Goal: Task Accomplishment & Management: Use online tool/utility

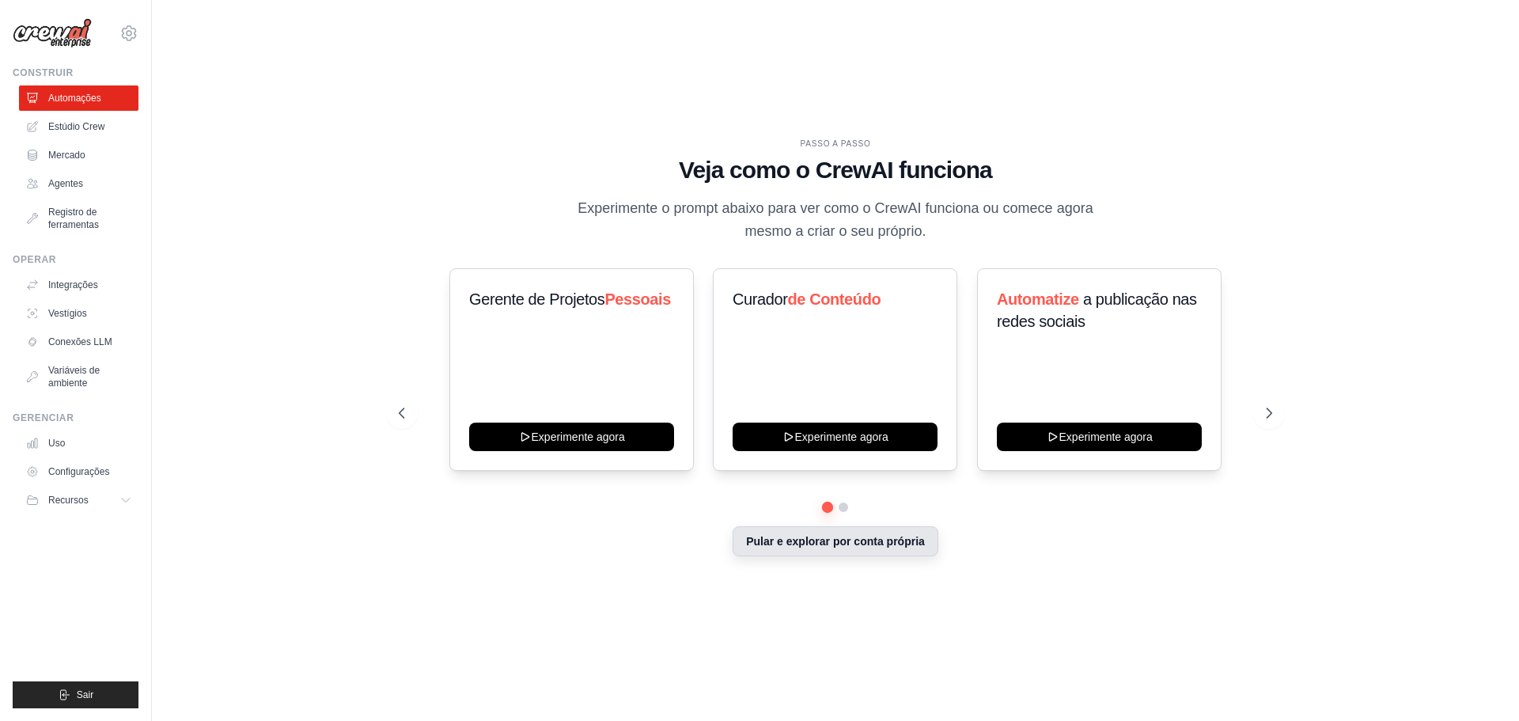
click at [861, 535] on font "Pular e explorar por conta própria" at bounding box center [835, 541] width 179 height 13
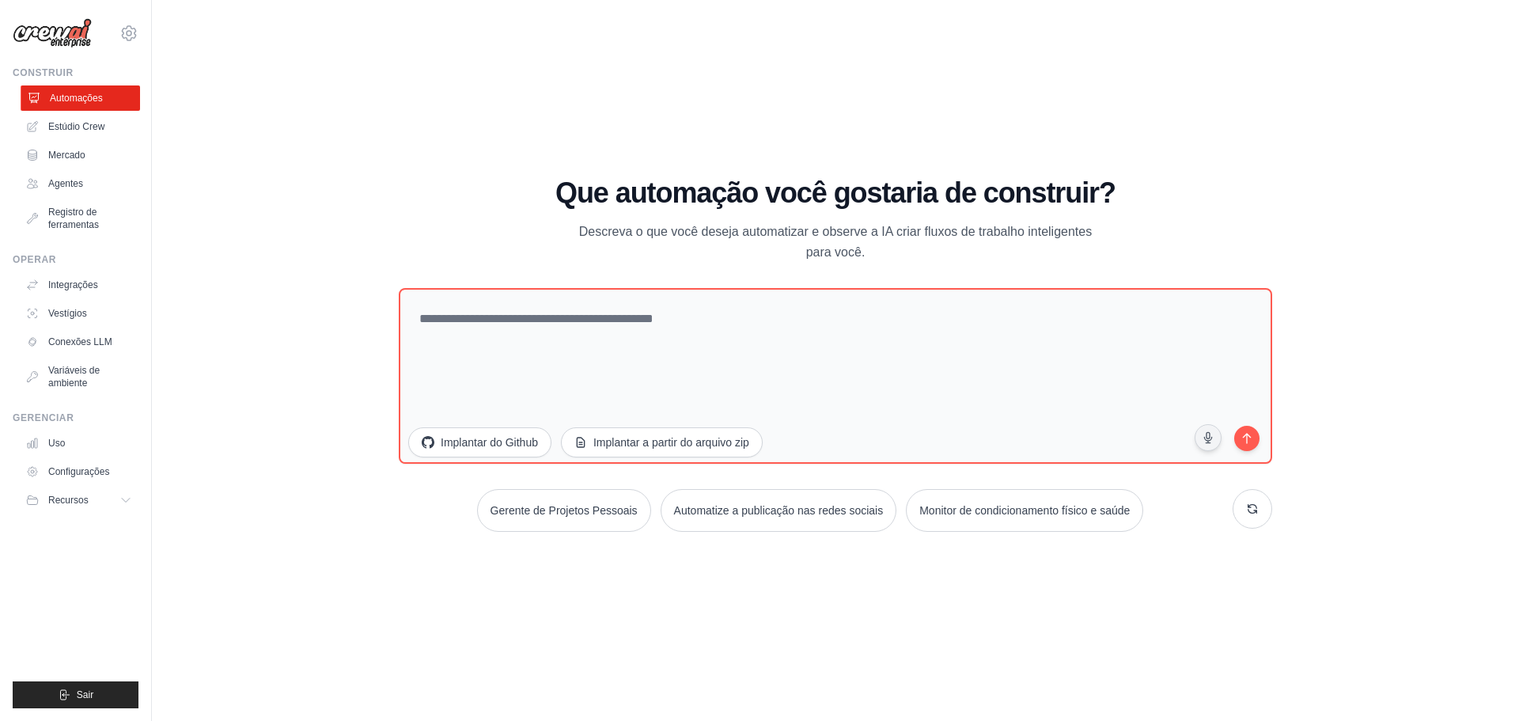
click at [80, 103] on font "Automações" at bounding box center [76, 98] width 53 height 11
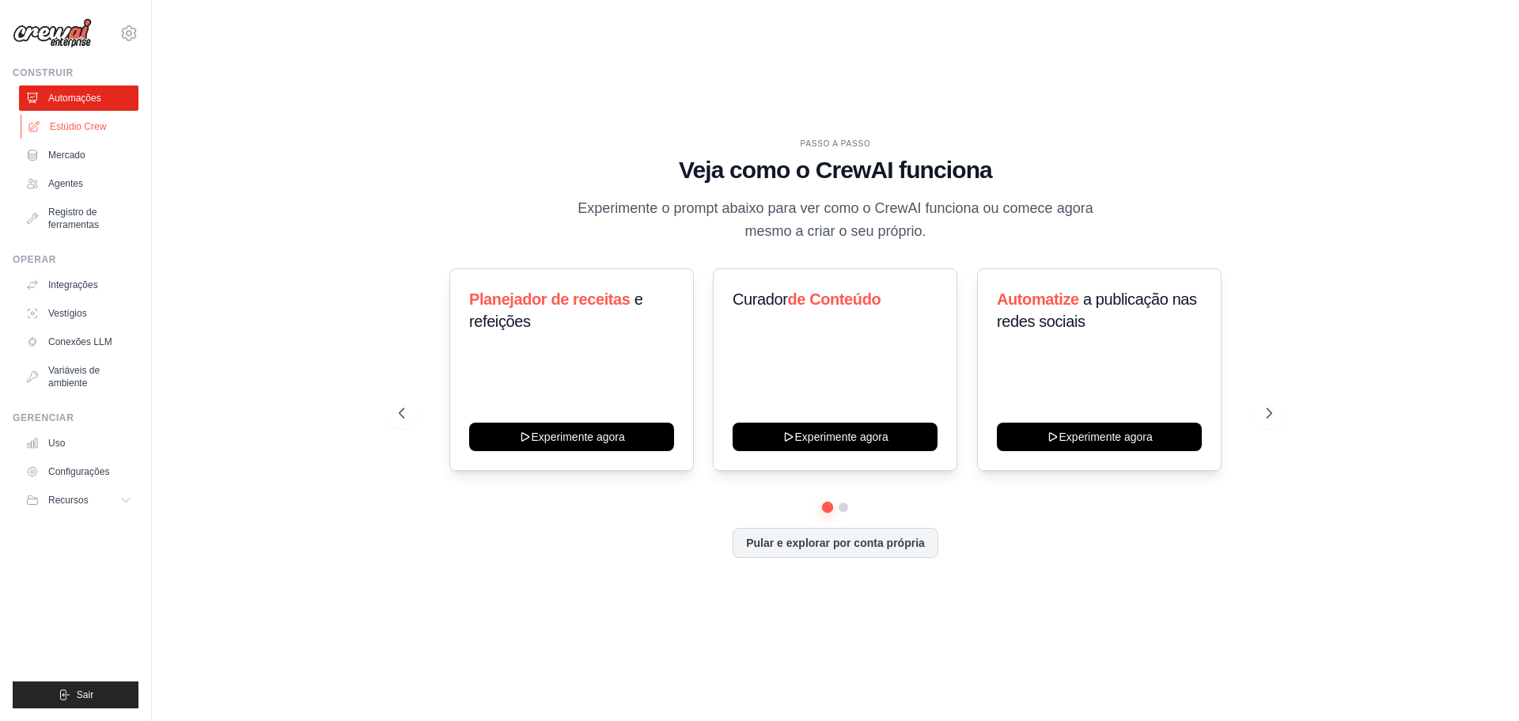
click at [62, 129] on font "Estúdio Crew" at bounding box center [78, 126] width 56 height 11
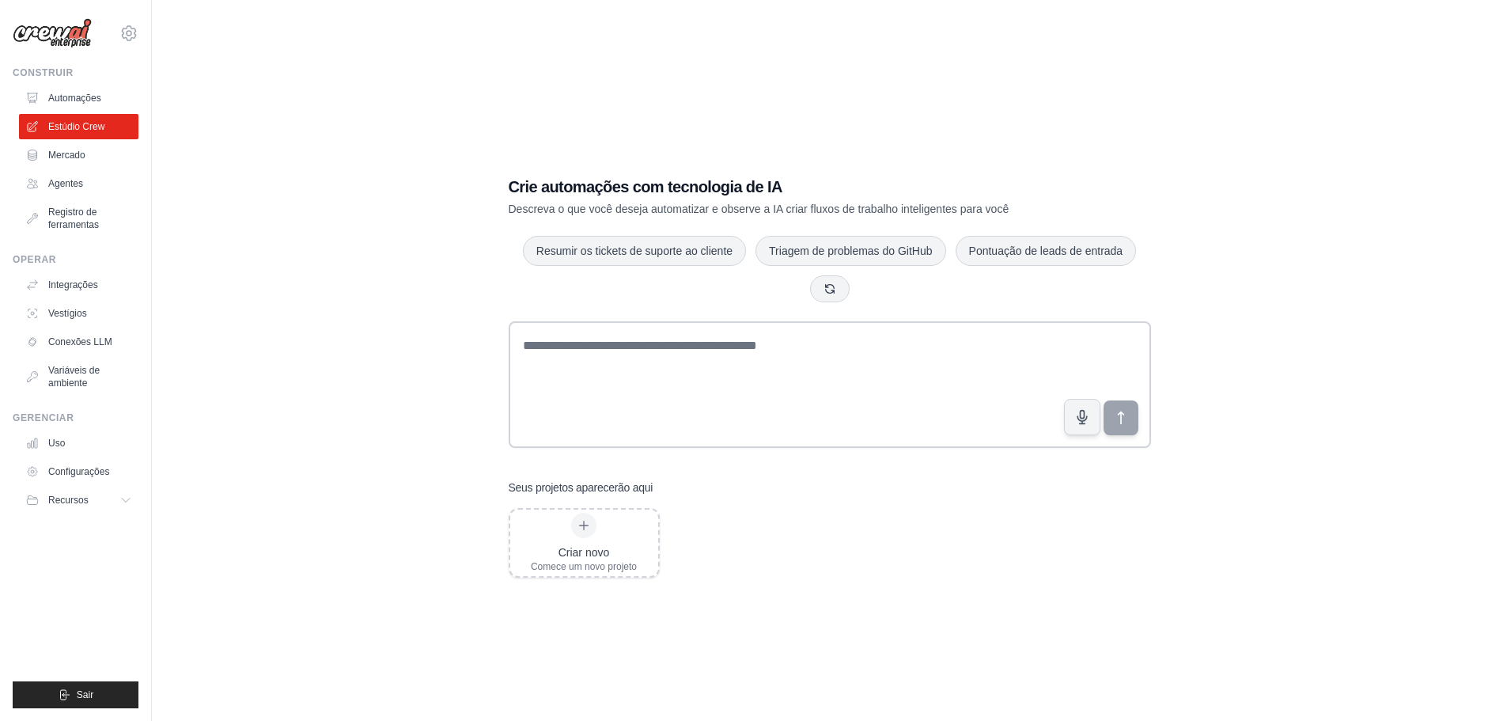
click at [61, 155] on font "Mercado" at bounding box center [66, 155] width 37 height 11
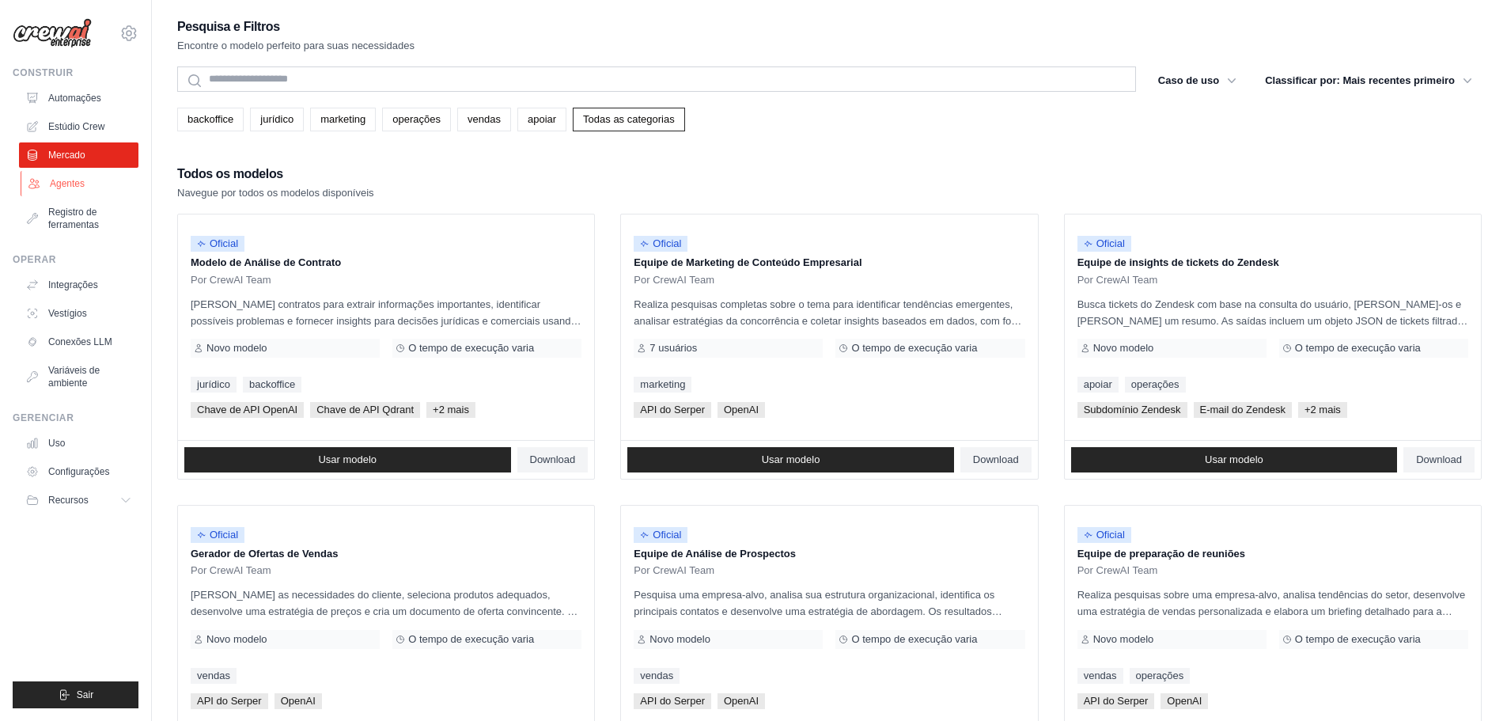
click at [62, 182] on font "Agentes" at bounding box center [67, 183] width 35 height 11
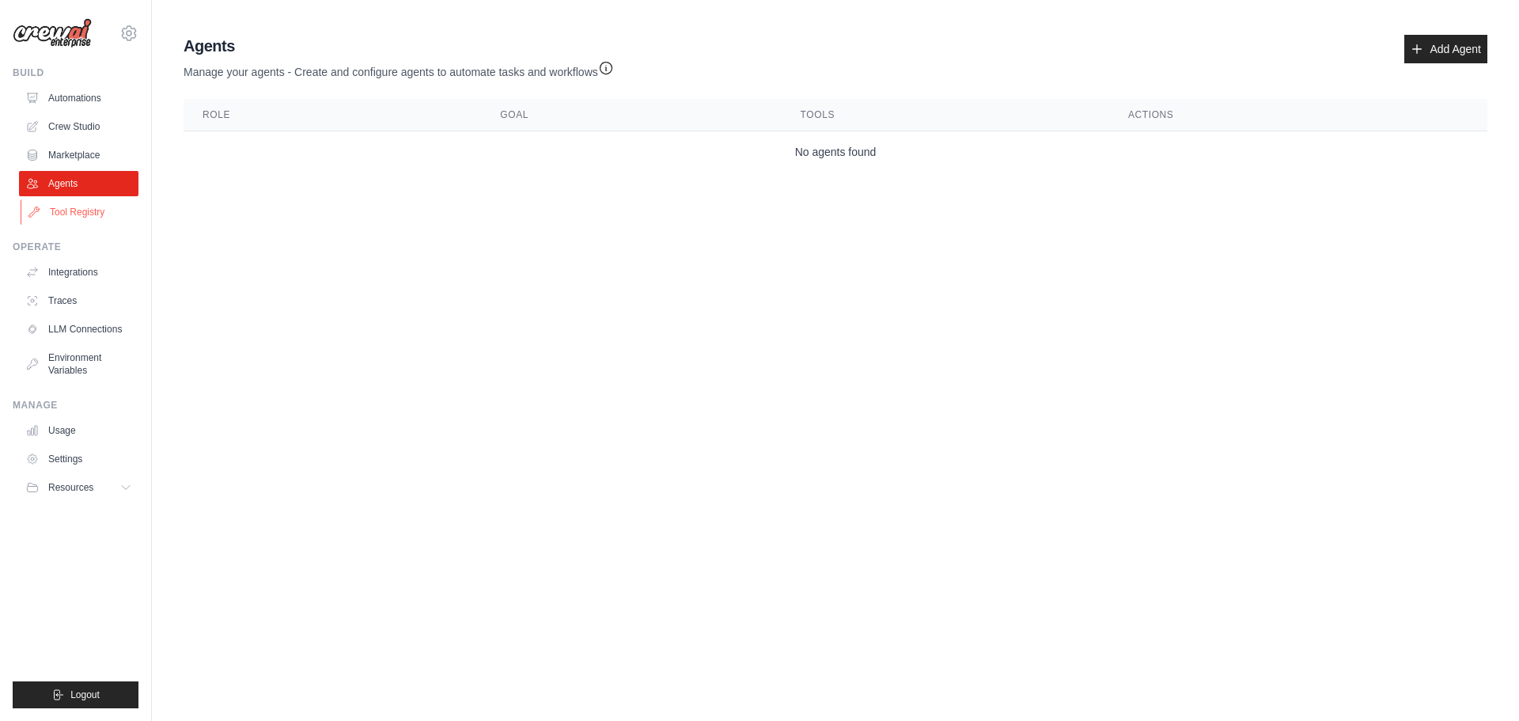
click at [57, 208] on link "Tool Registry" at bounding box center [80, 211] width 119 height 25
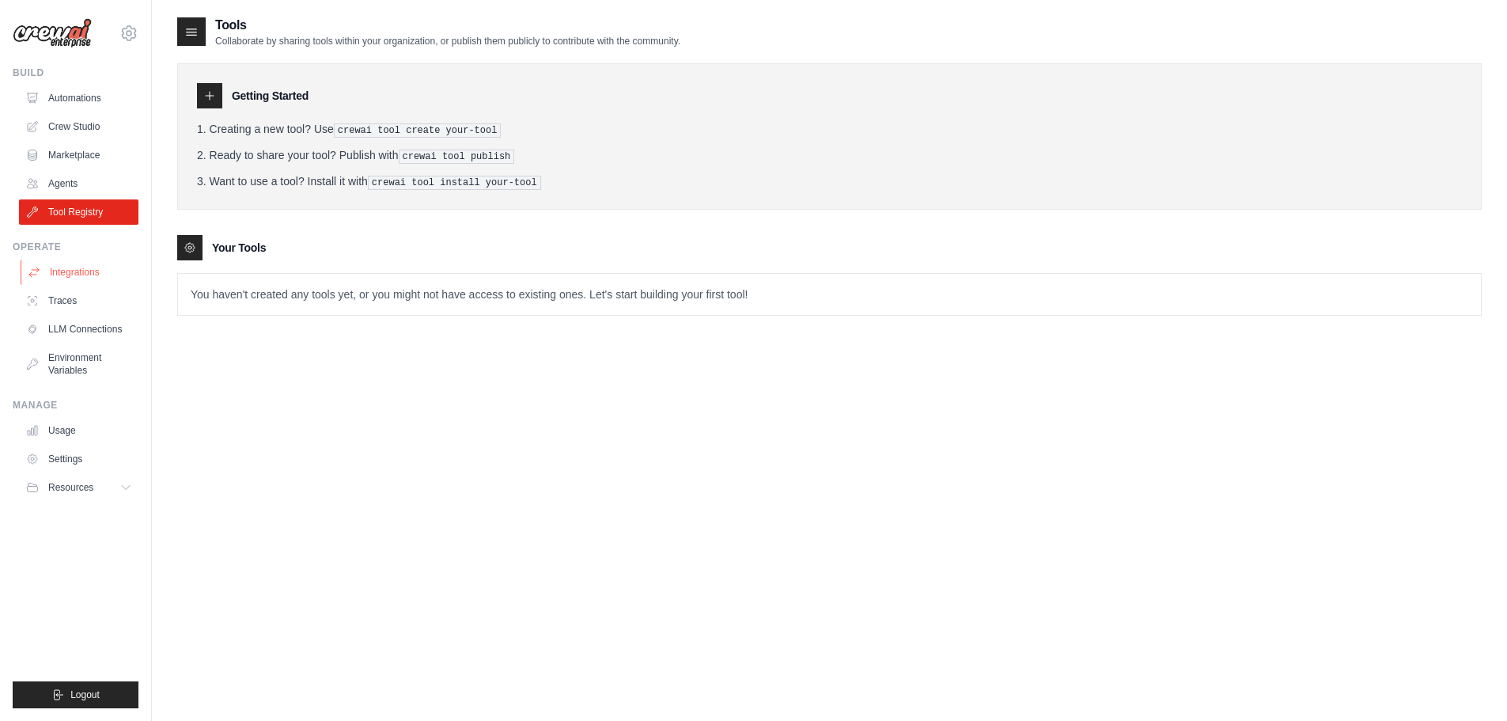
click at [74, 282] on link "Integrations" at bounding box center [80, 271] width 119 height 25
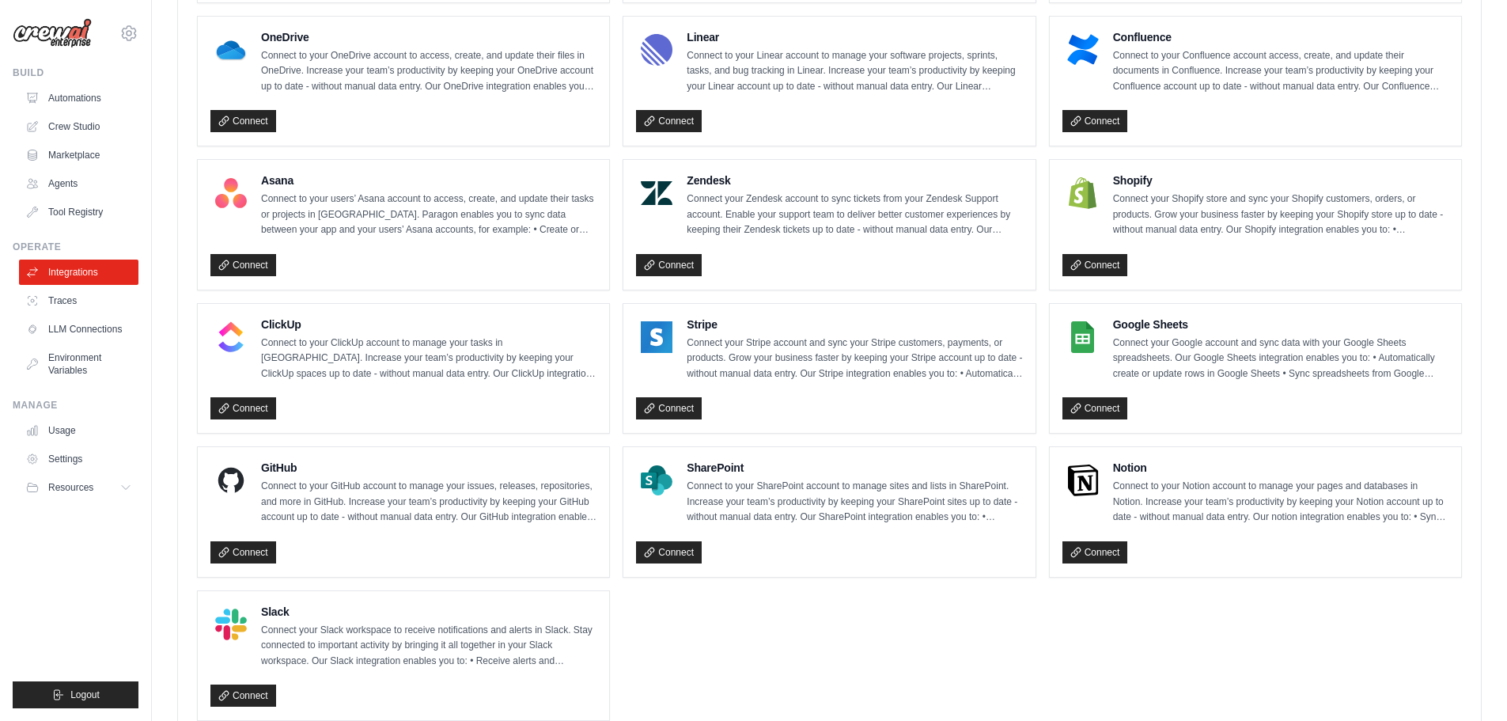
scroll to position [949, 0]
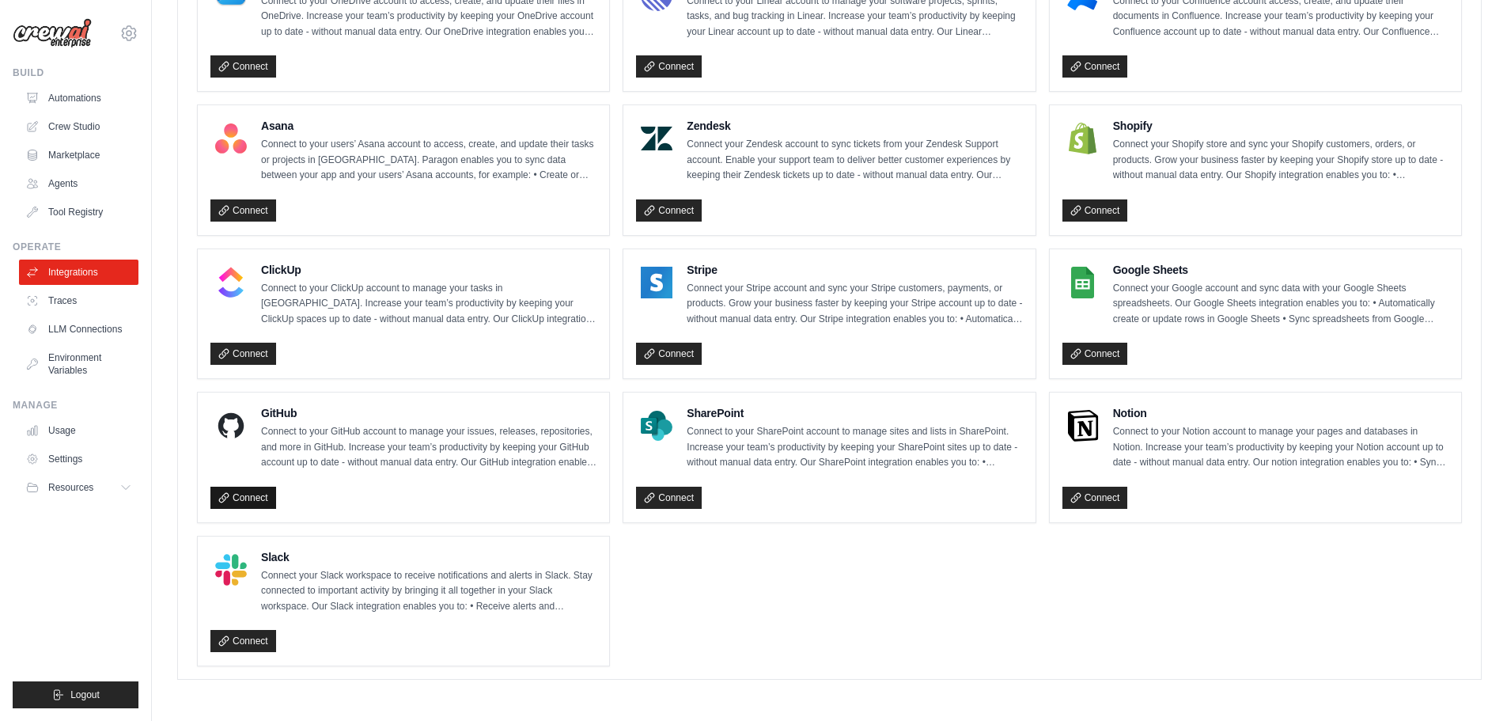
click at [228, 489] on link "Connect" at bounding box center [243, 498] width 66 height 22
click at [54, 460] on link "Settings" at bounding box center [80, 458] width 119 height 25
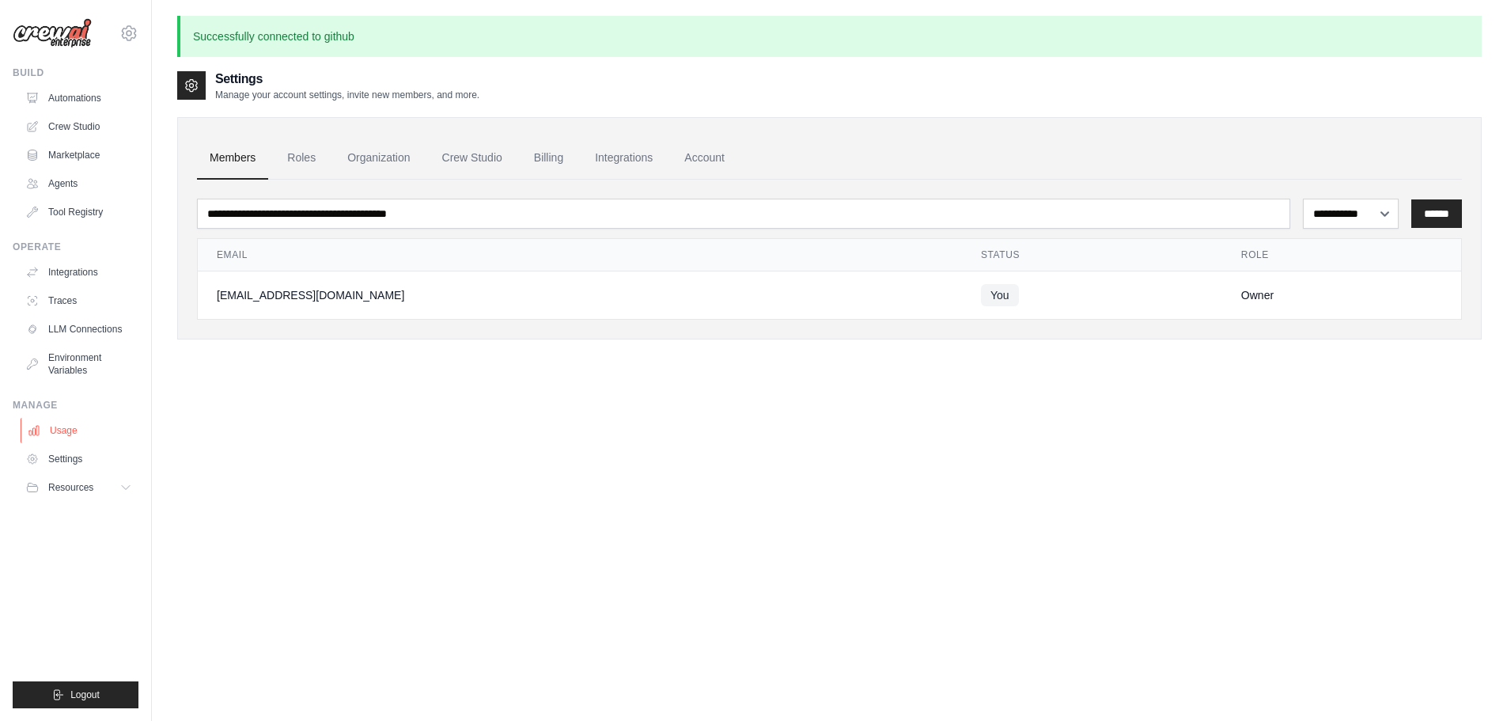
click at [55, 434] on link "Usage" at bounding box center [80, 430] width 119 height 25
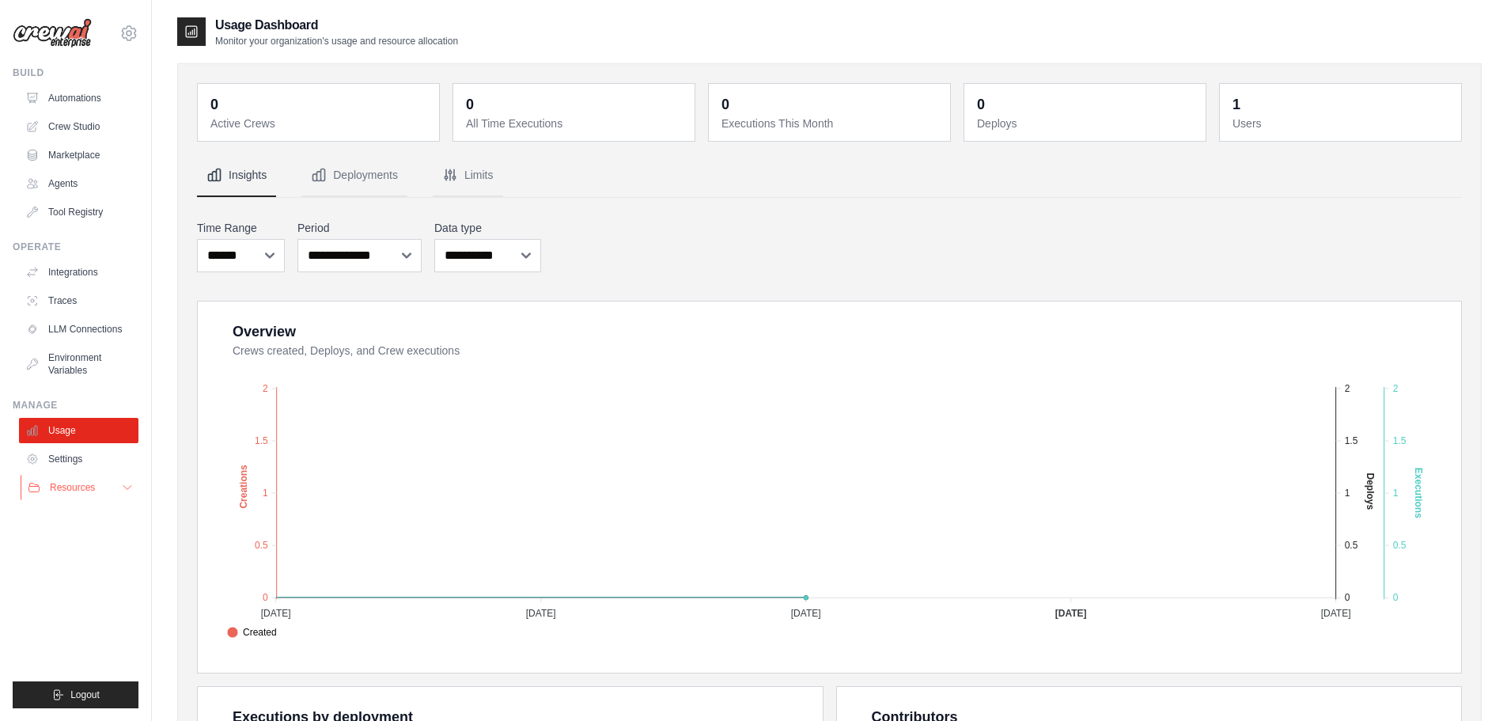
click at [50, 491] on span "Resources" at bounding box center [72, 487] width 45 height 13
click at [61, 545] on span "GitHub" at bounding box center [70, 539] width 29 height 13
click at [79, 104] on link "Automations" at bounding box center [80, 97] width 119 height 25
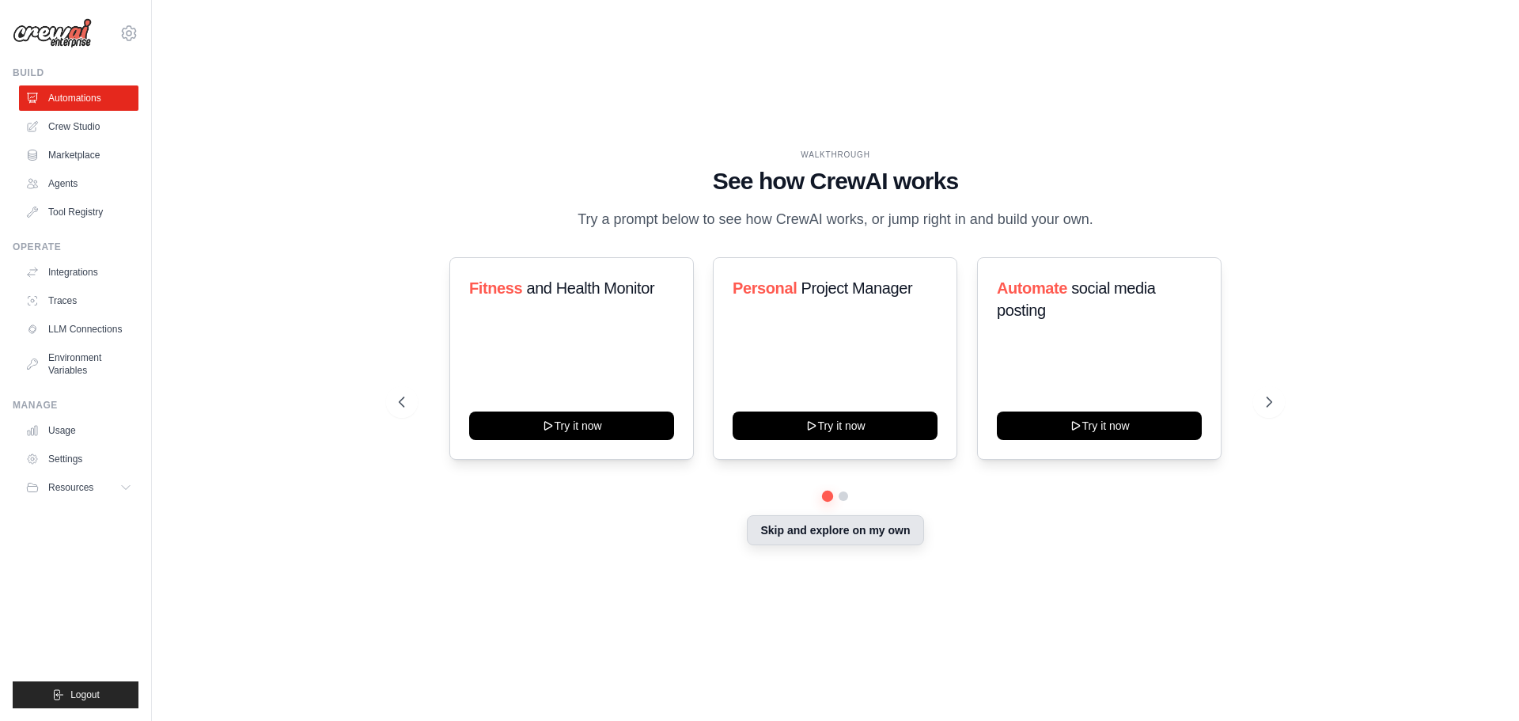
click at [775, 528] on button "Skip and explore on my own" at bounding box center [835, 530] width 176 height 30
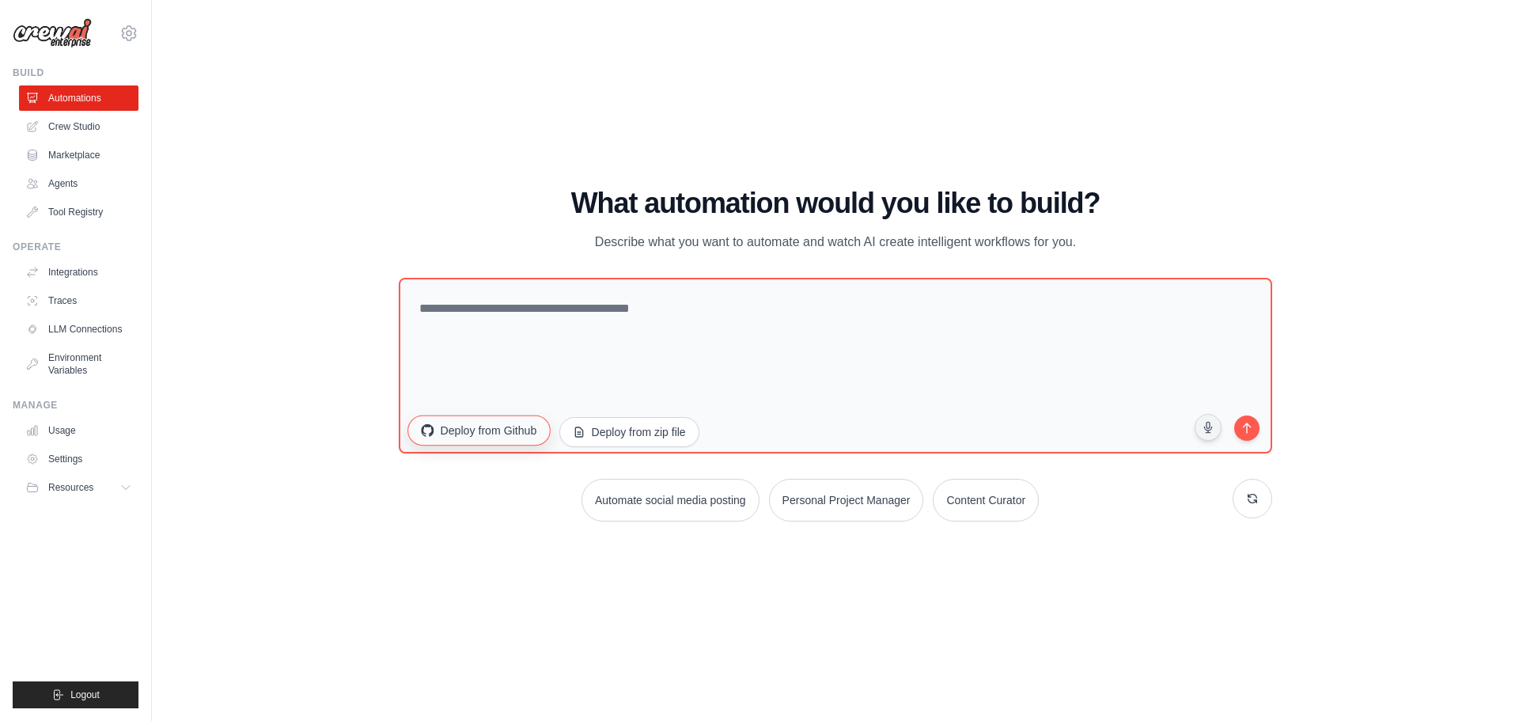
click at [525, 434] on button "Deploy from Github" at bounding box center [478, 430] width 142 height 30
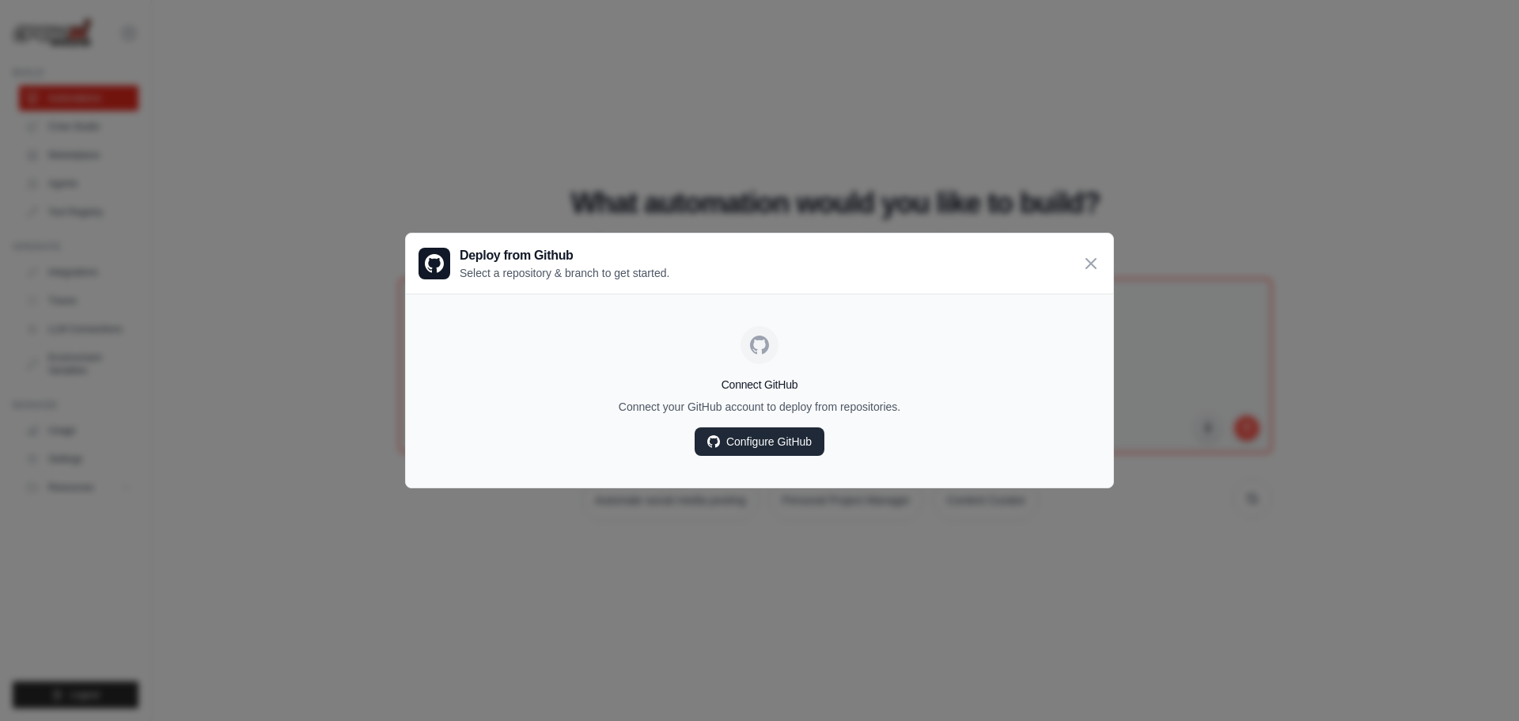
click at [754, 447] on link "Configure GitHub" at bounding box center [760, 441] width 130 height 28
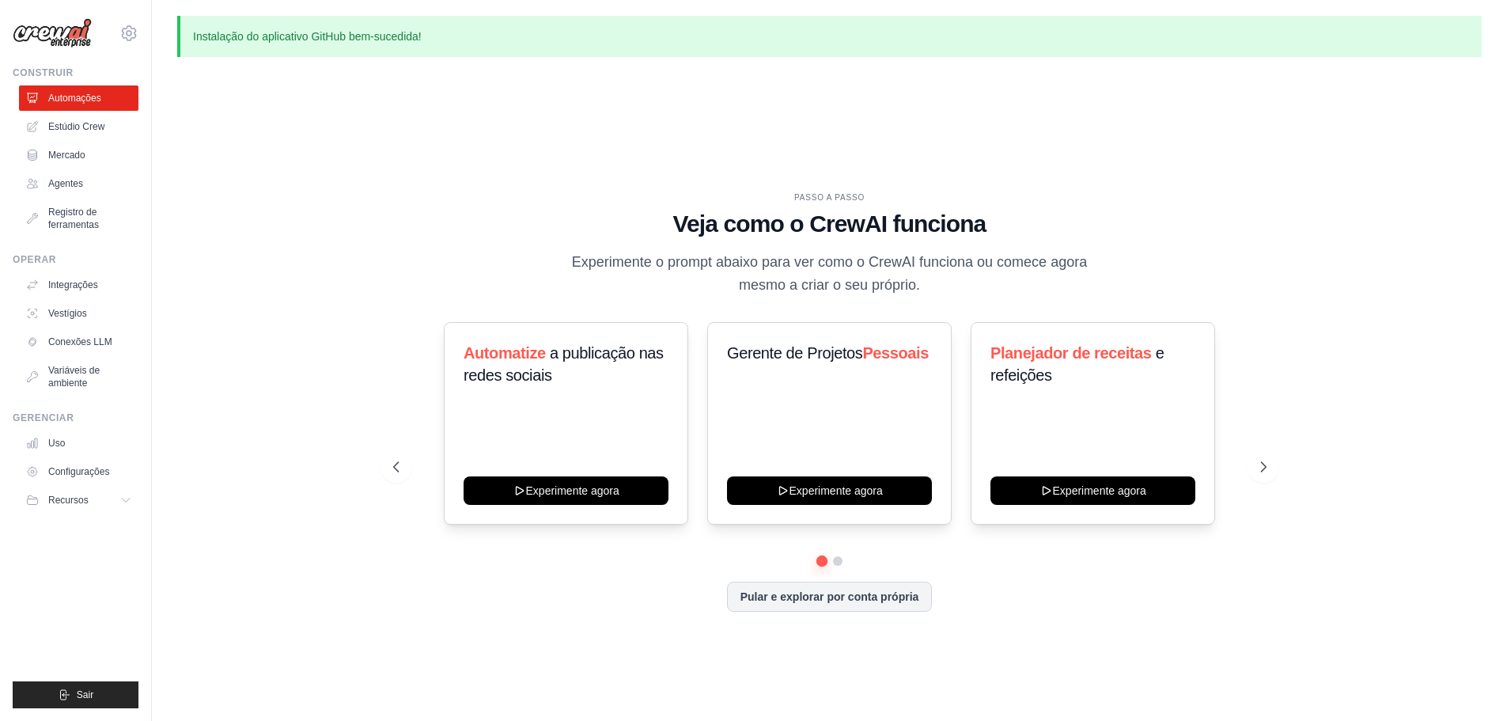
click at [869, 108] on div "PASSO A PASSO Veja como o CrewAI funciona Experimente o prompt abaixo para ver …" at bounding box center [829, 414] width 1305 height 689
